Goal: Task Accomplishment & Management: Use online tool/utility

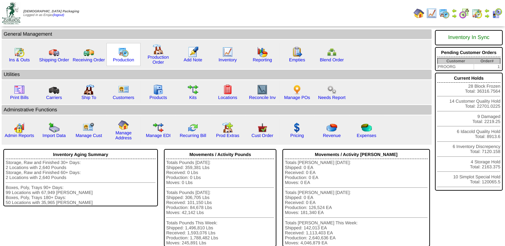
click at [116, 54] on div "Production" at bounding box center [123, 54] width 34 height 23
click at [120, 54] on img at bounding box center [123, 52] width 11 height 11
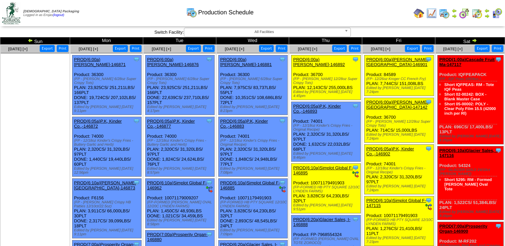
click at [385, 59] on link "PROD(6:00a)[PERSON_NAME][GEOGRAPHIC_DATA]-146901" at bounding box center [397, 62] width 62 height 10
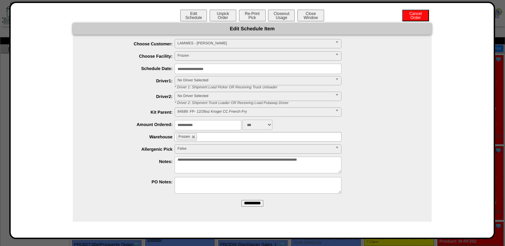
click at [252, 8] on div "**********" at bounding box center [252, 121] width 486 height 238
click at [252, 14] on button "Re-Print Pick" at bounding box center [252, 16] width 27 height 12
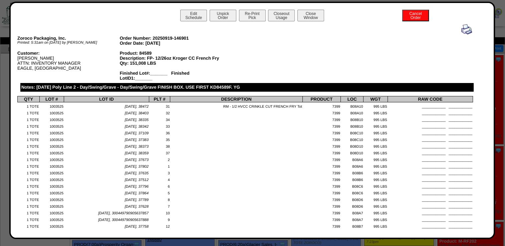
click at [463, 31] on img at bounding box center [466, 29] width 11 height 11
